Goal: Transaction & Acquisition: Purchase product/service

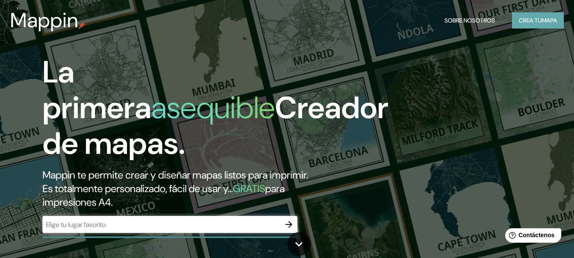
click at [540, 17] on font "Crea tu" at bounding box center [529, 21] width 23 height 8
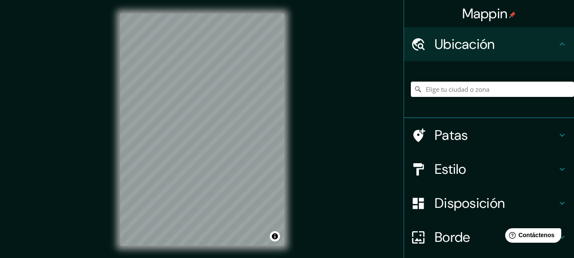
click at [559, 169] on icon at bounding box center [561, 169] width 5 height 3
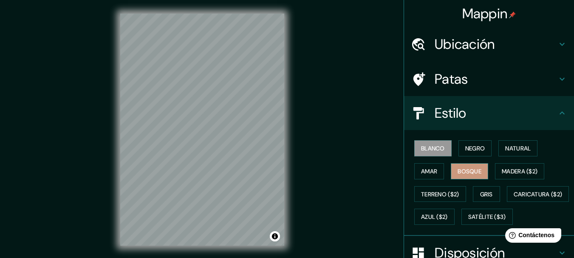
click at [457, 169] on font "Bosque" at bounding box center [469, 171] width 24 height 8
click at [434, 186] on button "Terreno ($2)" at bounding box center [440, 194] width 52 height 16
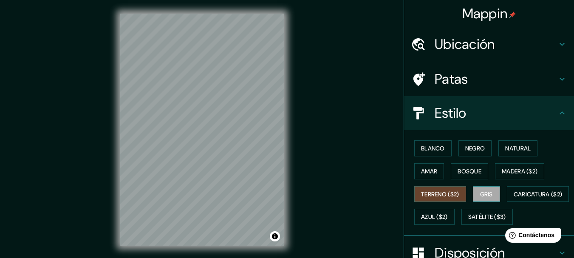
click at [484, 196] on font "Gris" at bounding box center [486, 194] width 13 height 8
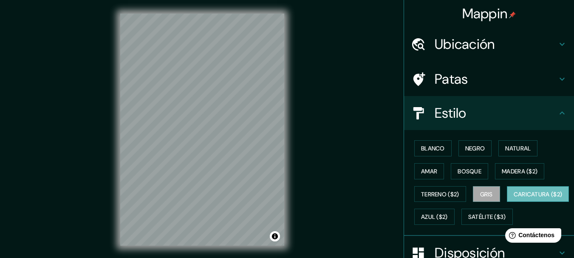
click at [513, 200] on font "Caricatura ($2)" at bounding box center [537, 194] width 49 height 11
click at [454, 223] on button "Azul ($2)" at bounding box center [434, 216] width 40 height 16
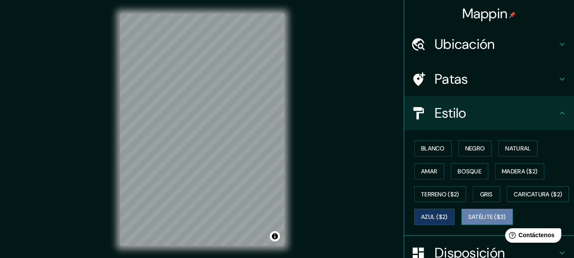
click at [461, 225] on button "Satélite ($3)" at bounding box center [486, 216] width 51 height 16
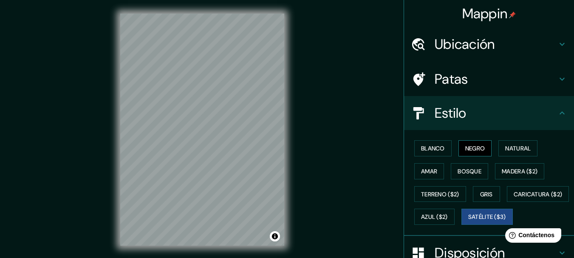
click at [484, 150] on button "Negro" at bounding box center [475, 148] width 34 height 16
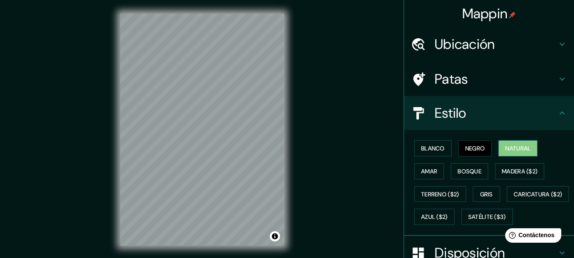
click at [505, 146] on font "Natural" at bounding box center [517, 148] width 25 height 8
click at [466, 172] on font "Bosque" at bounding box center [469, 171] width 24 height 8
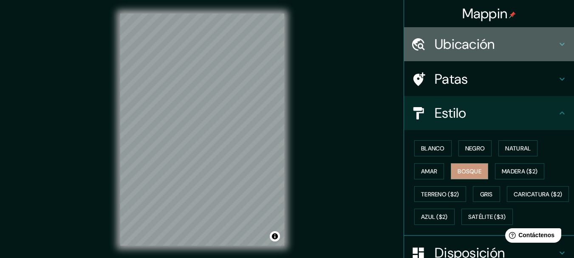
click at [465, 46] on font "Ubicación" at bounding box center [464, 44] width 60 height 18
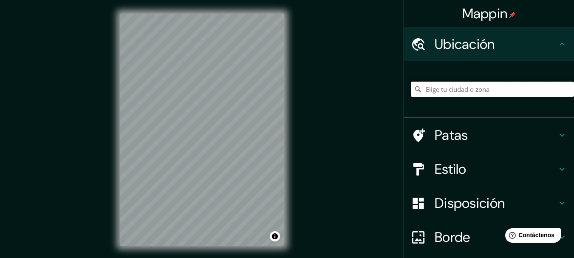
click at [454, 89] on input "Elige tu ciudad o zona" at bounding box center [492, 89] width 163 height 15
type input "[GEOGRAPHIC_DATA], [GEOGRAPHIC_DATA], [GEOGRAPHIC_DATA], [GEOGRAPHIC_DATA]"
click at [563, 86] on icon "Claro" at bounding box center [566, 89] width 7 height 7
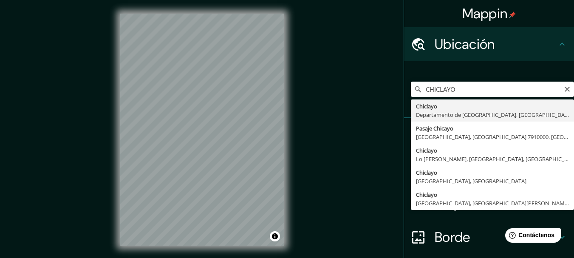
type input "Chiclayo, Departamento de [GEOGRAPHIC_DATA], [GEOGRAPHIC_DATA]"
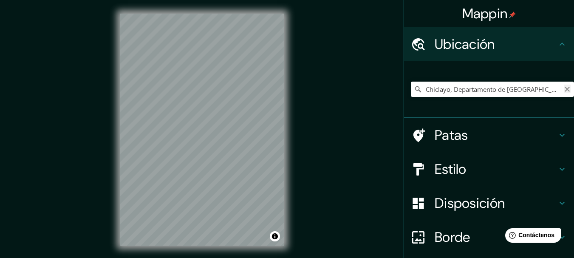
click at [564, 90] on icon "Claro" at bounding box center [566, 89] width 5 height 5
click at [529, 92] on input "Elige tu ciudad o zona" at bounding box center [492, 89] width 163 height 15
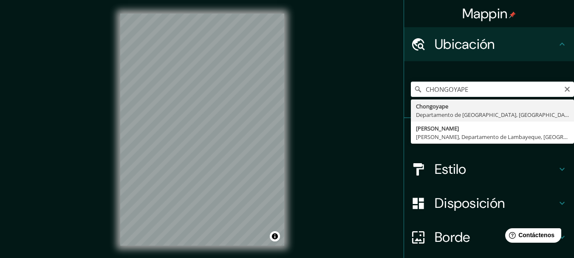
type input "Chongoyape, Departamento de Lambayeque, [GEOGRAPHIC_DATA]"
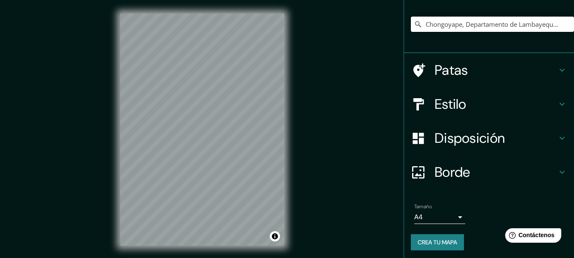
scroll to position [68, 0]
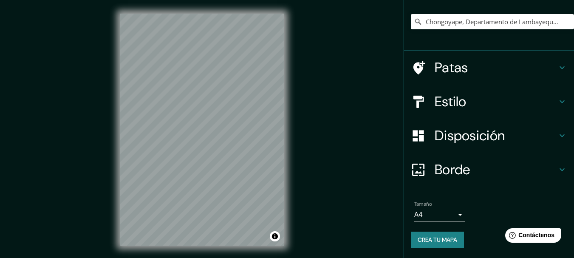
click at [447, 216] on body "Mappin Ubicación Chongoyape, Departamento de [GEOGRAPHIC_DATA], [GEOGRAPHIC_DAT…" at bounding box center [287, 129] width 574 height 258
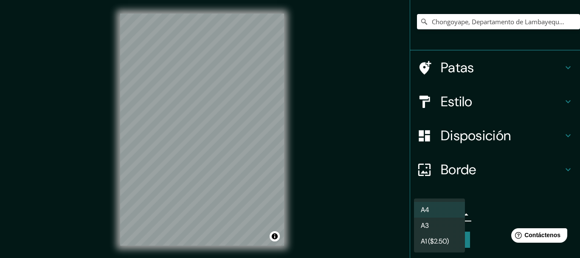
click at [456, 229] on li "A3" at bounding box center [439, 225] width 51 height 16
type input "a4"
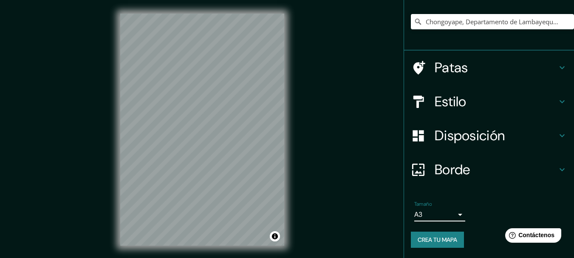
click at [468, 139] on font "Disposición" at bounding box center [469, 136] width 70 height 18
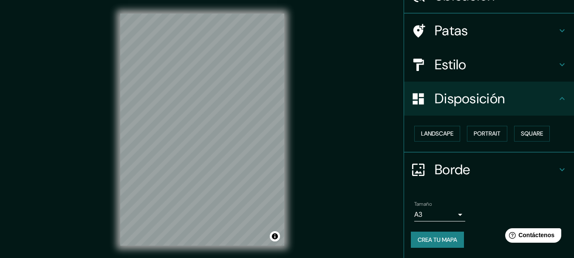
scroll to position [48, 0]
click at [421, 135] on font "Paisaje" at bounding box center [431, 134] width 21 height 8
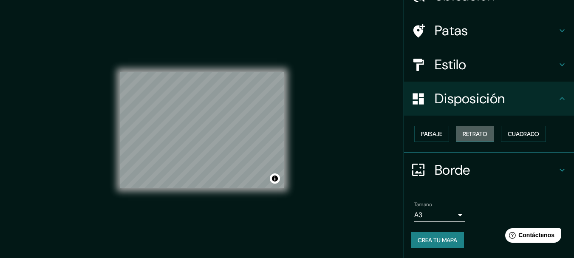
click at [467, 130] on font "Retrato" at bounding box center [474, 133] width 25 height 11
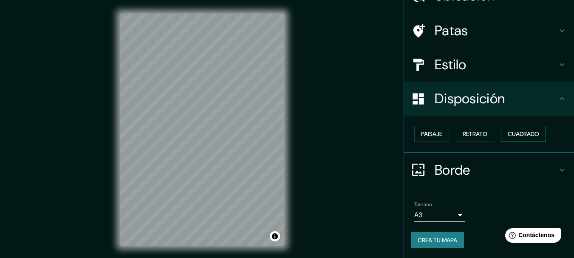
click at [507, 132] on font "Cuadrado" at bounding box center [522, 134] width 31 height 8
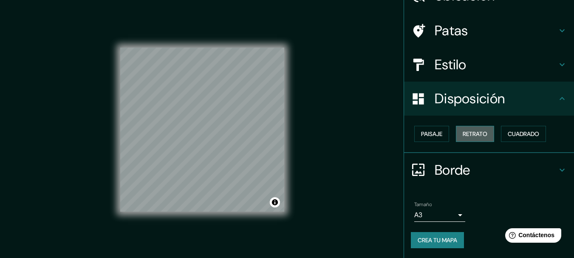
click at [473, 135] on font "Retrato" at bounding box center [474, 134] width 25 height 8
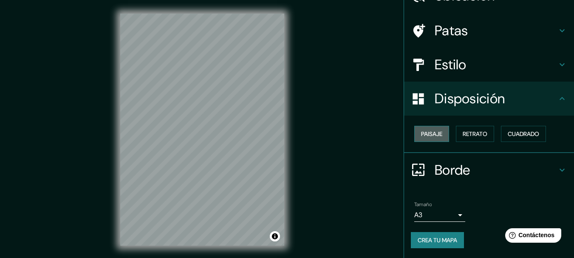
click at [436, 132] on font "Paisaje" at bounding box center [431, 134] width 21 height 8
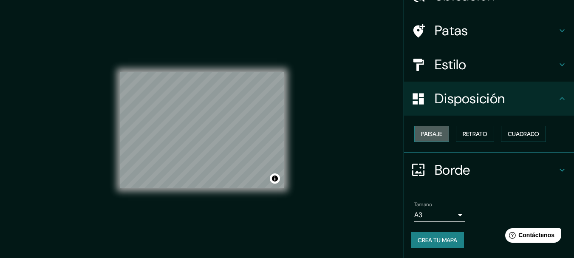
click at [423, 128] on button "Paisaje" at bounding box center [431, 134] width 35 height 16
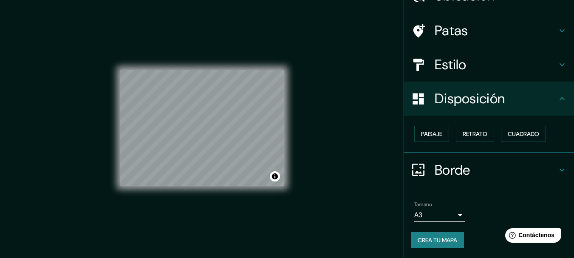
click at [469, 62] on h4 "Estilo" at bounding box center [495, 64] width 122 height 17
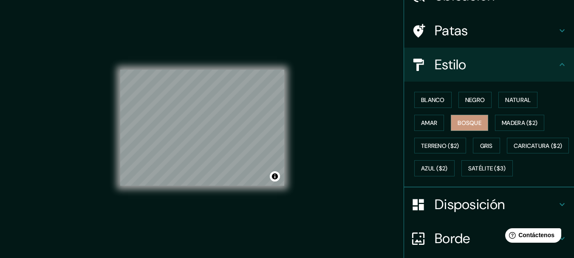
click at [469, 62] on h4 "Estilo" at bounding box center [495, 64] width 122 height 17
click at [558, 63] on icon at bounding box center [562, 64] width 10 height 10
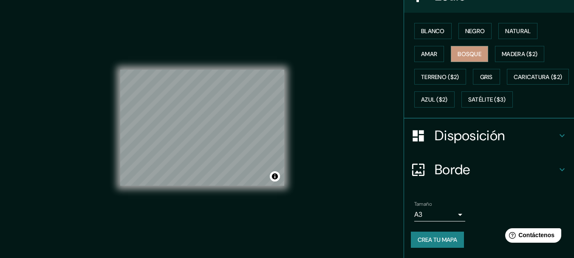
scroll to position [140, 0]
click at [465, 169] on h4 "Borde" at bounding box center [495, 169] width 122 height 17
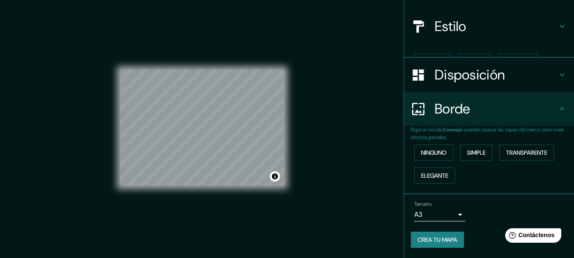
scroll to position [72, 0]
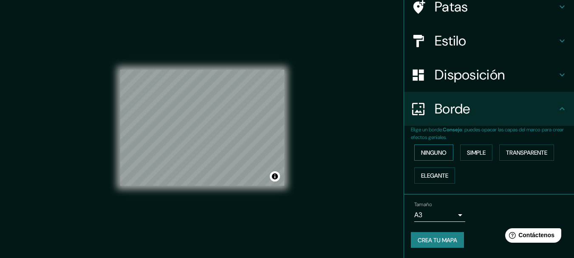
click at [435, 158] on font "Ninguno" at bounding box center [433, 152] width 25 height 11
click at [424, 178] on font "Elegante" at bounding box center [434, 176] width 27 height 8
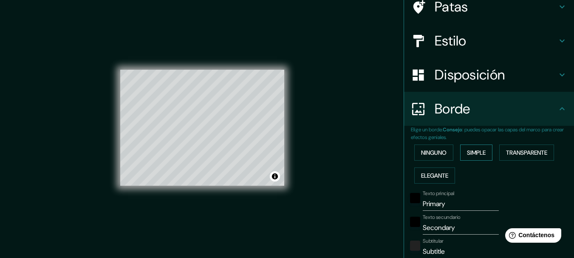
click at [473, 152] on font "Simple" at bounding box center [476, 153] width 19 height 8
click at [523, 152] on font "Transparente" at bounding box center [526, 153] width 41 height 8
click at [445, 155] on button "Ninguno" at bounding box center [433, 152] width 39 height 16
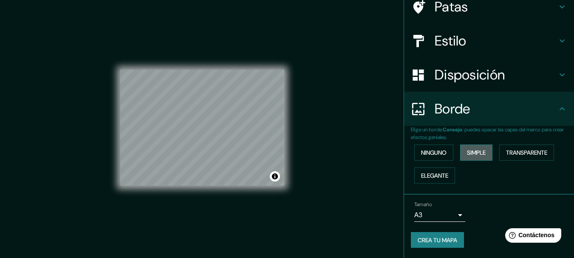
click at [475, 152] on font "Simple" at bounding box center [476, 153] width 19 height 8
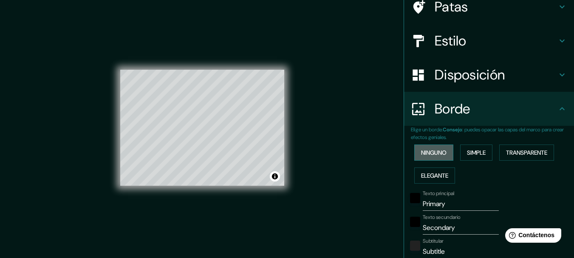
click at [444, 157] on button "Ninguno" at bounding box center [433, 152] width 39 height 16
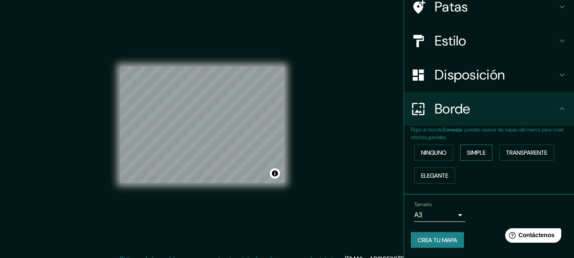
scroll to position [15, 0]
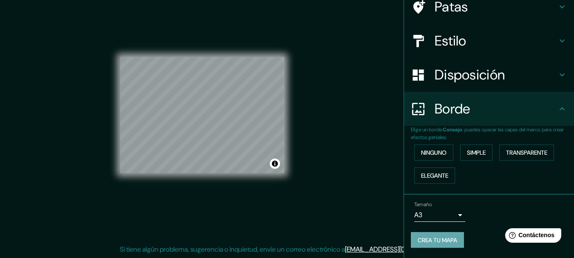
click at [437, 242] on font "Crea tu mapa" at bounding box center [436, 240] width 39 height 8
click at [274, 163] on button "Activar o desactivar atribución" at bounding box center [275, 163] width 10 height 10
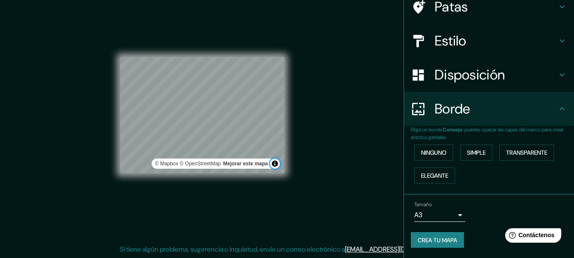
click at [274, 163] on button "Activar o desactivar atribución" at bounding box center [275, 163] width 10 height 10
click at [251, 164] on font "Mejorar este mapa" at bounding box center [245, 164] width 45 height 6
click at [429, 239] on font "Crea tu mapa" at bounding box center [436, 240] width 39 height 8
